Goal: Transaction & Acquisition: Purchase product/service

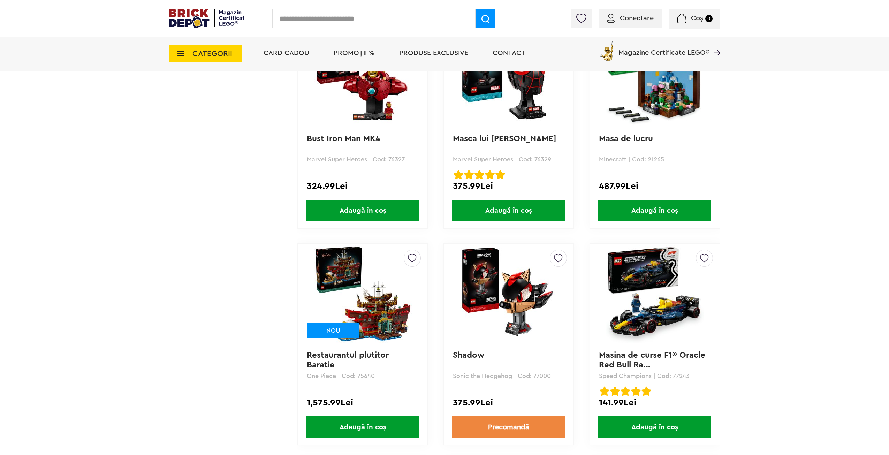
click at [514, 267] on img at bounding box center [509, 294] width 98 height 98
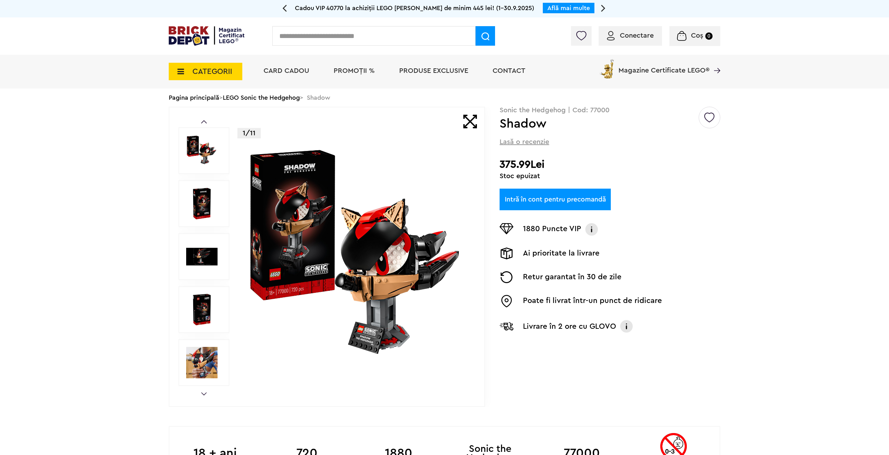
click at [601, 110] on p "Sonic the Hedgehog | Cod: 77000" at bounding box center [609, 110] width 221 height 7
copy p "77000"
click at [213, 37] on img at bounding box center [207, 36] width 76 height 20
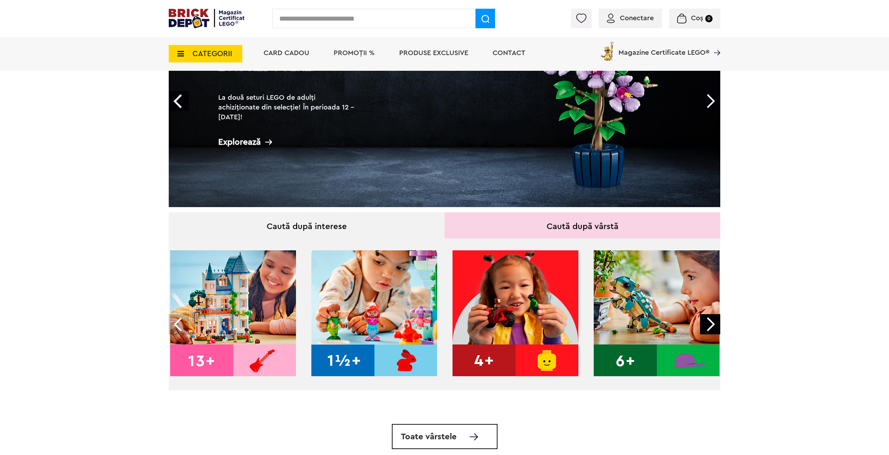
scroll to position [105, 0]
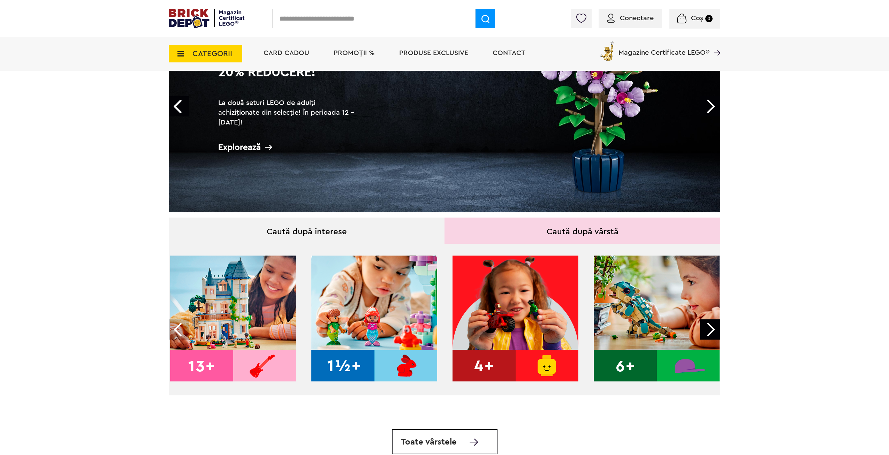
click at [205, 56] on span "CATEGORII" at bounding box center [212, 54] width 40 height 8
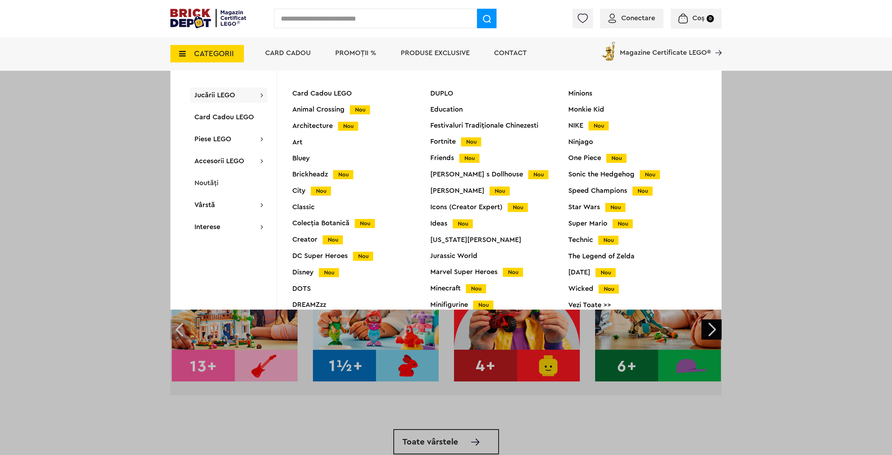
click at [575, 209] on div "Star Wars Nou" at bounding box center [637, 207] width 138 height 7
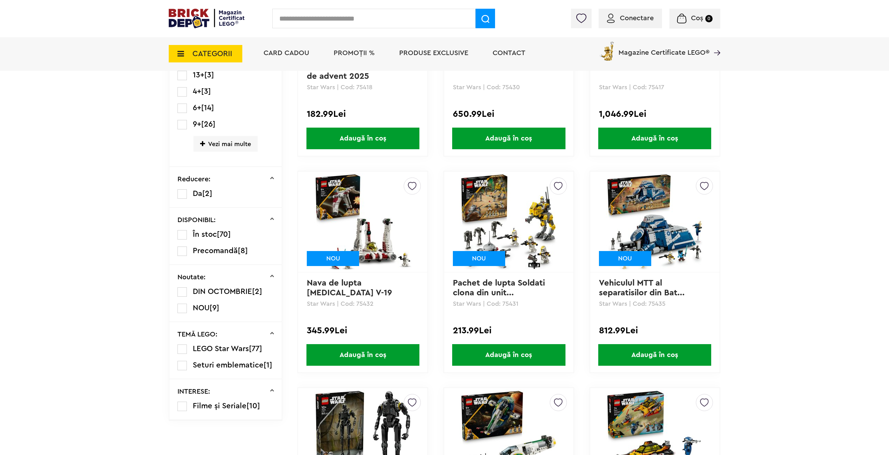
scroll to position [314, 0]
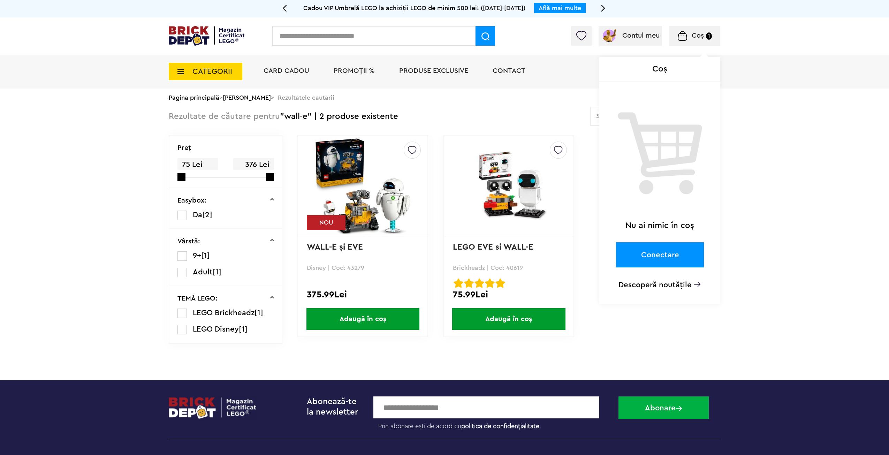
click at [691, 41] on div "Coș 1 Coș Nu ai nimic în coș Conectare Descoperă noutățile" at bounding box center [694, 36] width 51 height 20
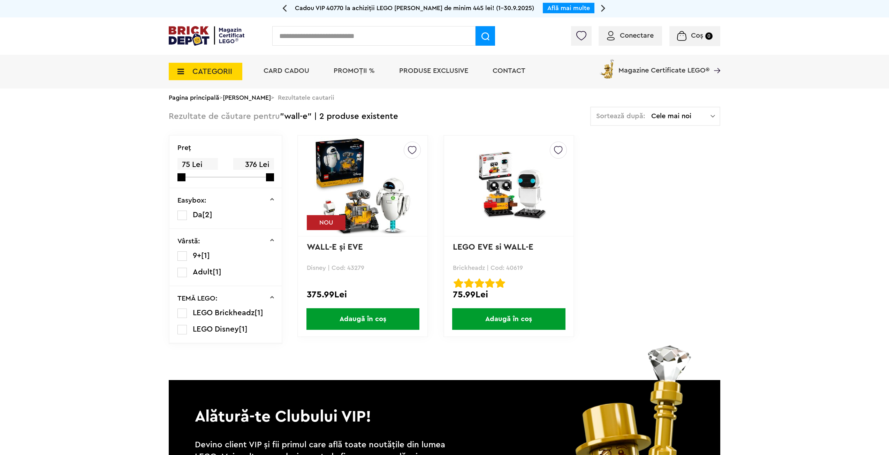
click at [365, 218] on img at bounding box center [363, 186] width 98 height 98
